Goal: Task Accomplishment & Management: Manage account settings

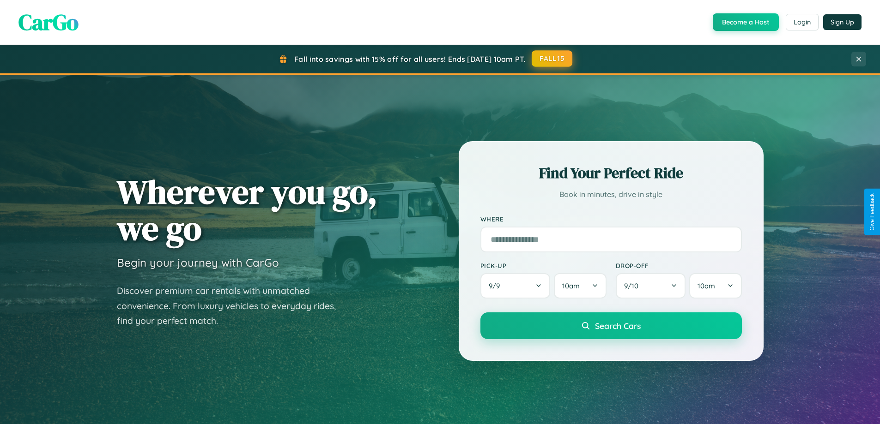
click at [552, 59] on button "FALL15" at bounding box center [551, 58] width 41 height 17
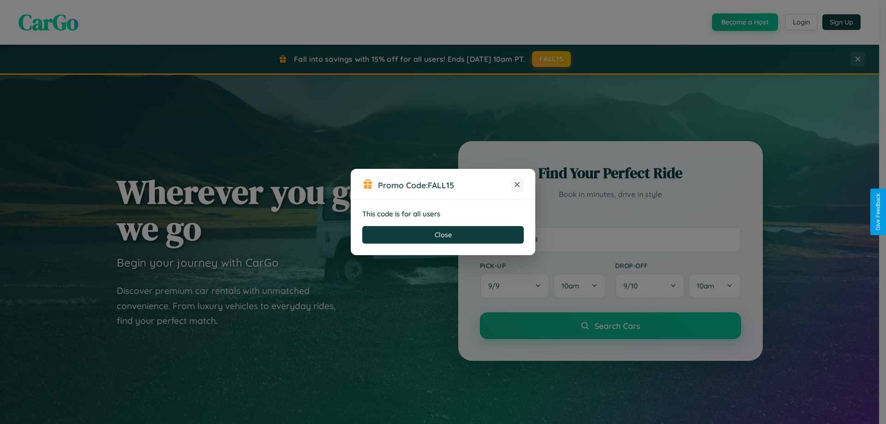
click at [518, 185] on icon at bounding box center [517, 184] width 9 height 9
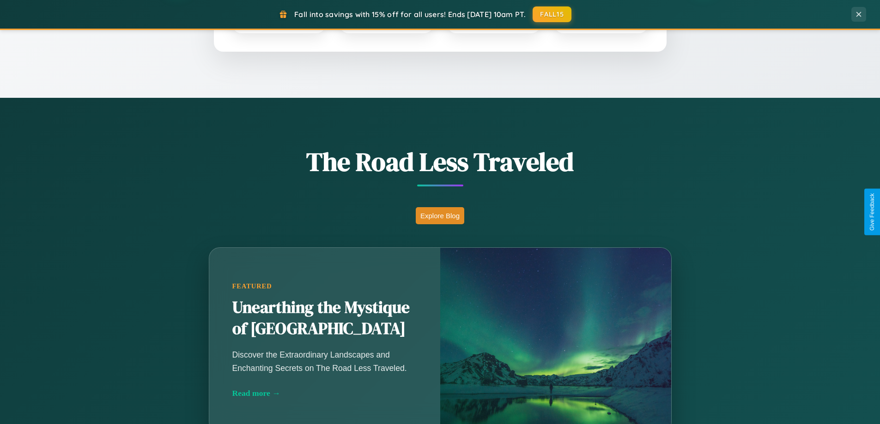
scroll to position [635, 0]
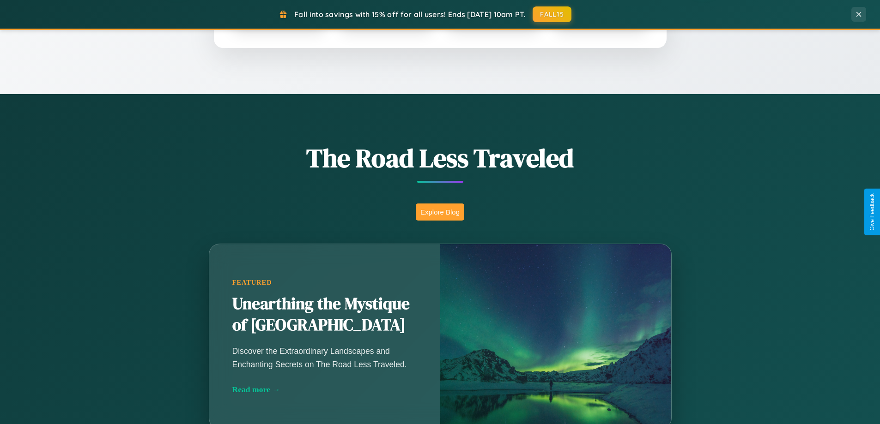
click at [440, 212] on button "Explore Blog" at bounding box center [440, 212] width 48 height 17
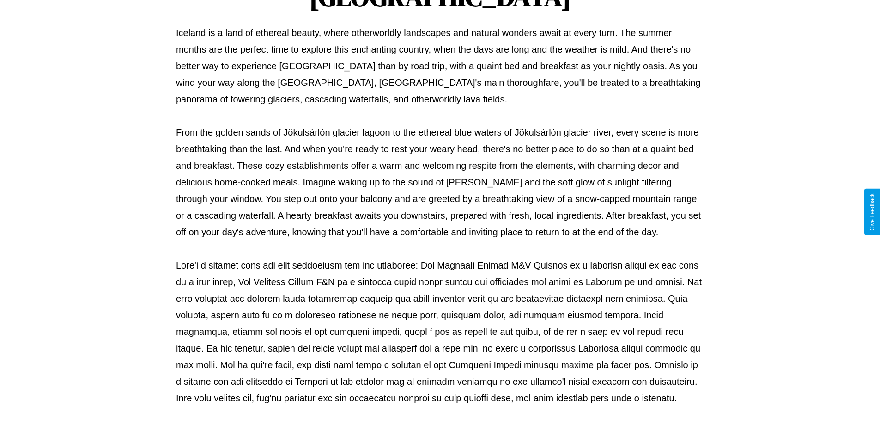
scroll to position [299, 0]
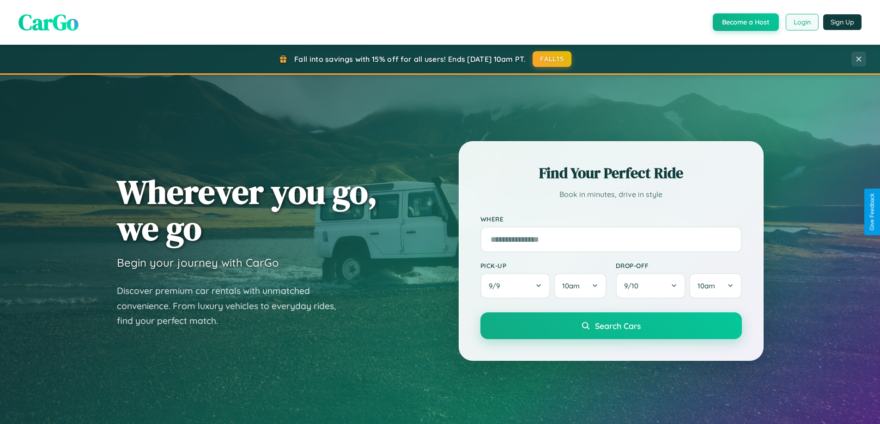
click at [801, 22] on button "Login" at bounding box center [801, 22] width 33 height 17
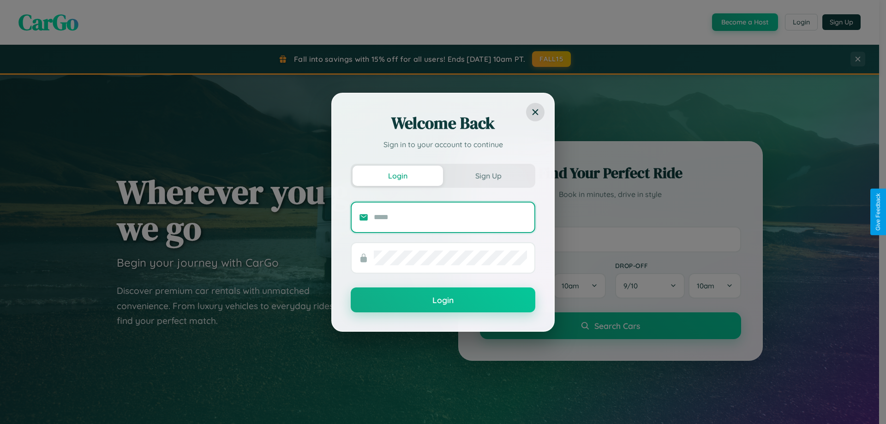
click at [451, 217] on input "text" at bounding box center [450, 217] width 153 height 15
type input "**********"
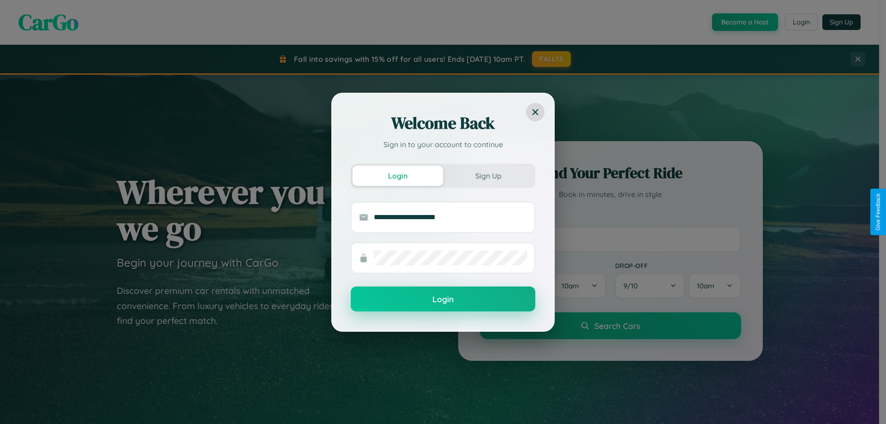
click at [443, 300] on button "Login" at bounding box center [443, 299] width 185 height 25
